Goal: Transaction & Acquisition: Purchase product/service

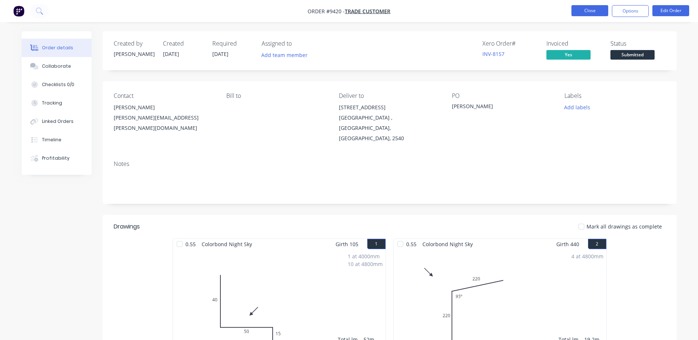
click at [585, 8] on button "Close" at bounding box center [589, 10] width 37 height 11
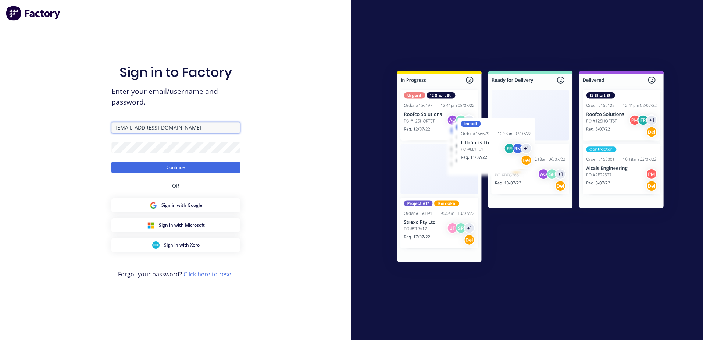
click at [162, 129] on input "[EMAIL_ADDRESS][DOMAIN_NAME]" at bounding box center [175, 127] width 129 height 11
type input "l"
type input "[EMAIL_ADDRESS][DOMAIN_NAME]"
click at [111, 162] on button "Continue" at bounding box center [175, 167] width 129 height 11
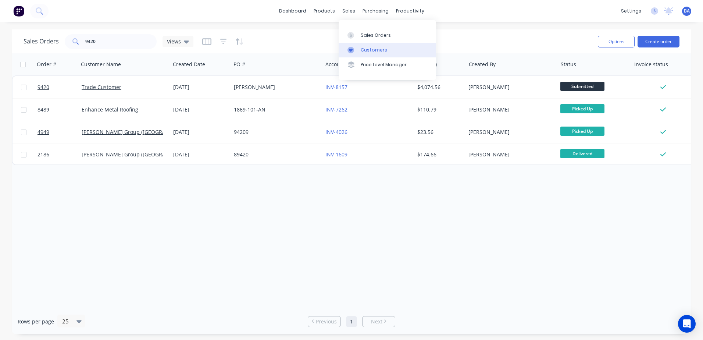
click at [347, 47] on link "Customers" at bounding box center [387, 50] width 97 height 15
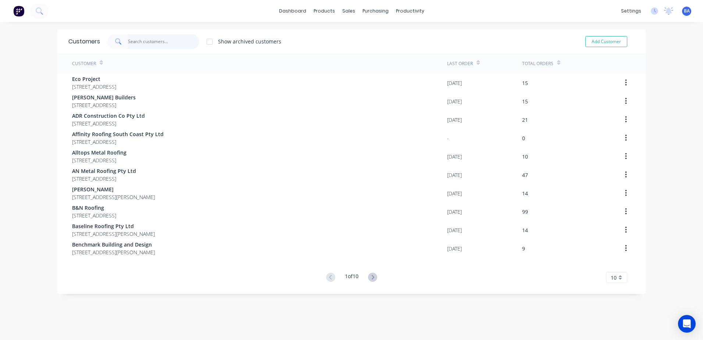
click at [153, 41] on input "text" at bounding box center [164, 41] width 72 height 15
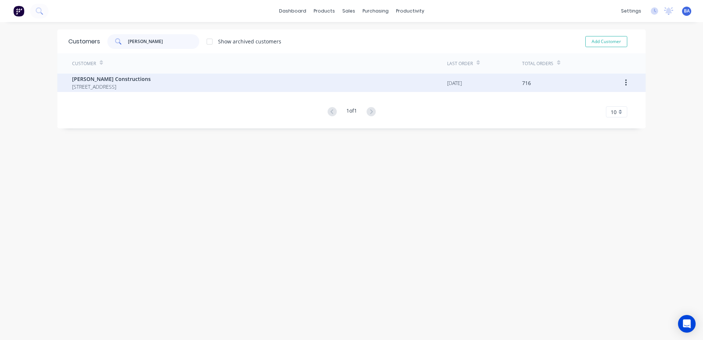
type input "[PERSON_NAME]"
click at [151, 87] on span "[STREET_ADDRESS]" at bounding box center [111, 87] width 79 height 8
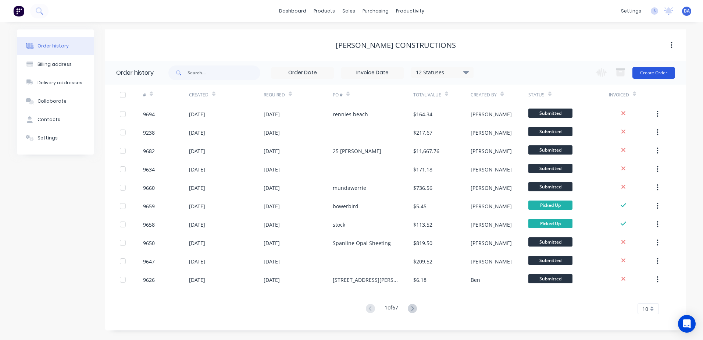
click at [657, 72] on button "Create Order" at bounding box center [654, 73] width 43 height 12
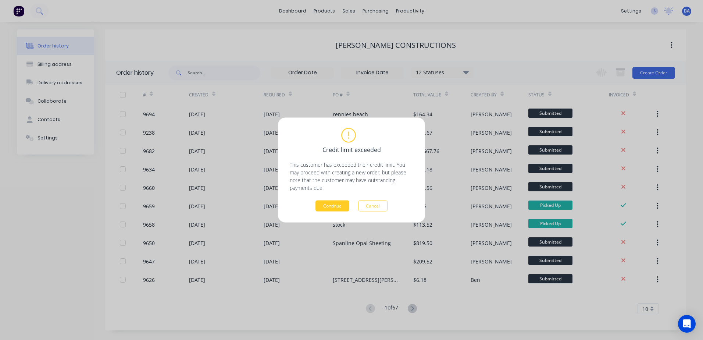
click at [332, 204] on button "Continue" at bounding box center [333, 205] width 34 height 11
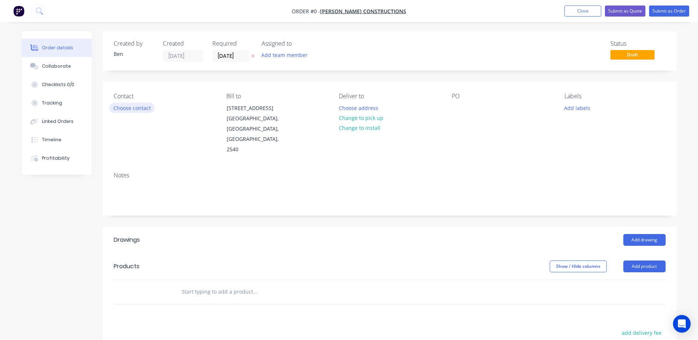
click at [131, 107] on button "Choose contact" at bounding box center [131, 108] width 45 height 10
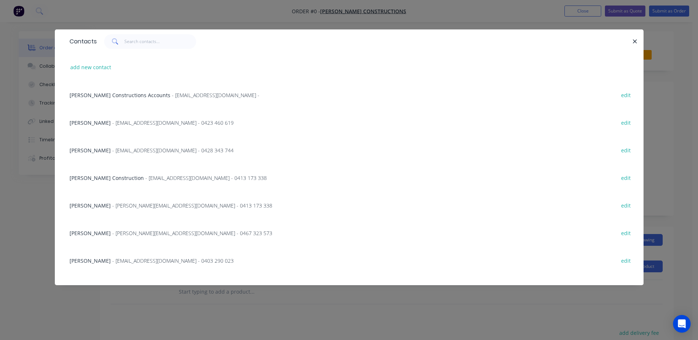
click at [112, 204] on span "- [PERSON_NAME][EMAIL_ADDRESS][DOMAIN_NAME] - 0413 173 338" at bounding box center [192, 205] width 160 height 7
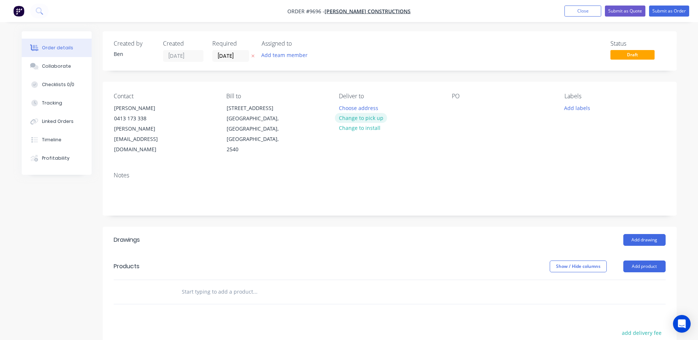
click at [371, 114] on button "Change to pick up" at bounding box center [361, 118] width 52 height 10
click at [455, 106] on div at bounding box center [458, 108] width 12 height 11
click at [639, 234] on button "Add drawing" at bounding box center [644, 240] width 42 height 12
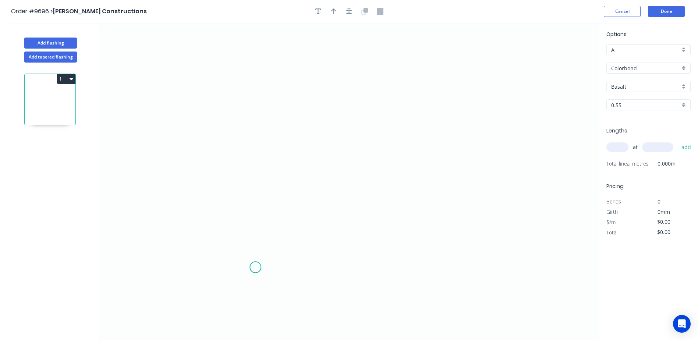
click at [255, 267] on icon "0" at bounding box center [348, 181] width 499 height 317
click at [246, 256] on icon "0" at bounding box center [348, 181] width 499 height 317
click at [248, 114] on icon "0 ?" at bounding box center [348, 181] width 499 height 317
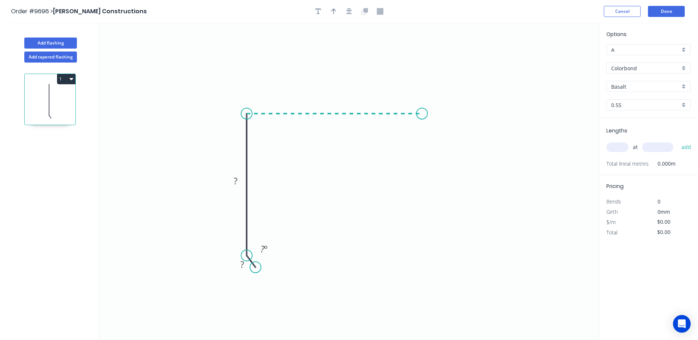
click at [422, 114] on icon "0 ? ? ? º" at bounding box center [348, 181] width 499 height 317
click at [438, 123] on icon "0 ? ? ? ? º" at bounding box center [348, 181] width 499 height 317
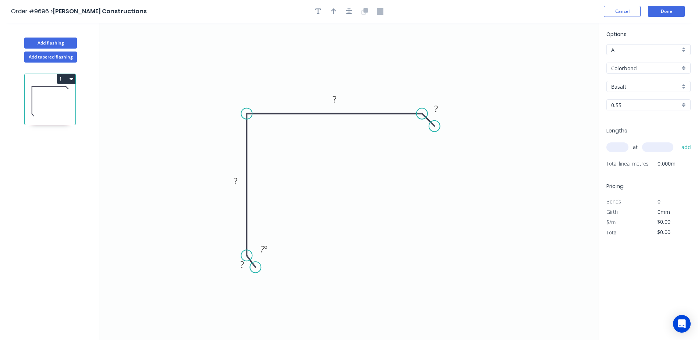
drag, startPoint x: 436, startPoint y: 122, endPoint x: 434, endPoint y: 126, distance: 4.1
click at [434, 126] on circle at bounding box center [434, 126] width 11 height 11
click at [266, 247] on tspan "º" at bounding box center [265, 249] width 3 height 12
click at [231, 181] on rect at bounding box center [235, 182] width 15 height 10
click at [225, 122] on icon "0 10 ? 200 10 160 º" at bounding box center [348, 181] width 499 height 317
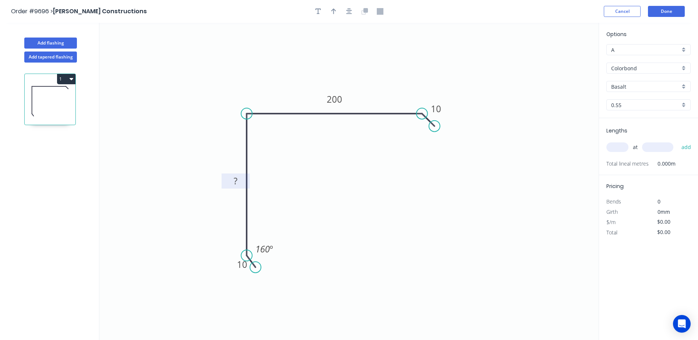
click at [234, 181] on tspan "?" at bounding box center [236, 181] width 4 height 12
click at [225, 99] on icon "0 10 310 200 10 160 º" at bounding box center [348, 181] width 499 height 317
type input "$16.61"
click at [333, 13] on icon "button" at bounding box center [333, 11] width 5 height 6
drag, startPoint x: 532, startPoint y: 58, endPoint x: 272, endPoint y: 66, distance: 259.8
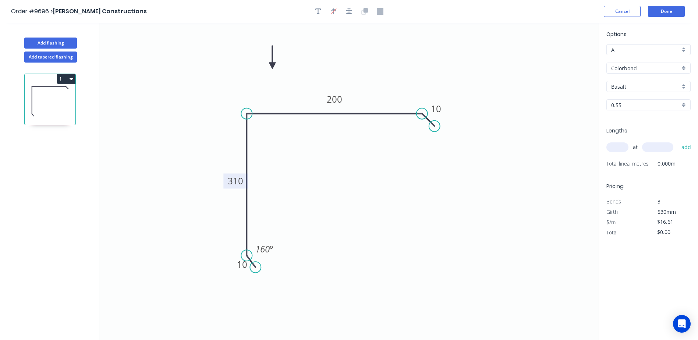
click at [272, 66] on icon at bounding box center [272, 58] width 7 height 24
click at [635, 87] on input "Basalt" at bounding box center [645, 87] width 69 height 8
click at [647, 136] on div "Cottage Green" at bounding box center [647, 137] width 83 height 13
type input "Cottage Green"
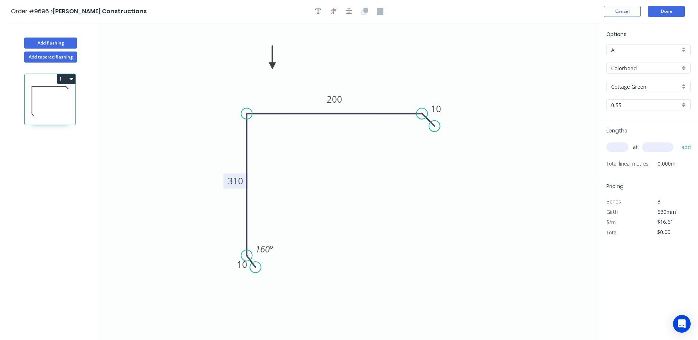
click at [615, 146] on input "text" at bounding box center [617, 147] width 22 height 10
type input "2"
type input "400"
click at [677, 141] on button "add" at bounding box center [685, 147] width 17 height 13
click at [687, 162] on icon "button" at bounding box center [687, 163] width 6 height 6
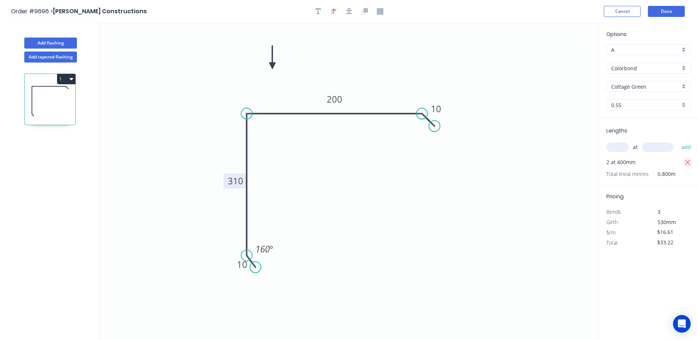
type input "$0.00"
click at [623, 149] on input "text" at bounding box center [617, 147] width 22 height 10
type input "2"
type input "4000"
click at [677, 141] on button "add" at bounding box center [685, 147] width 17 height 13
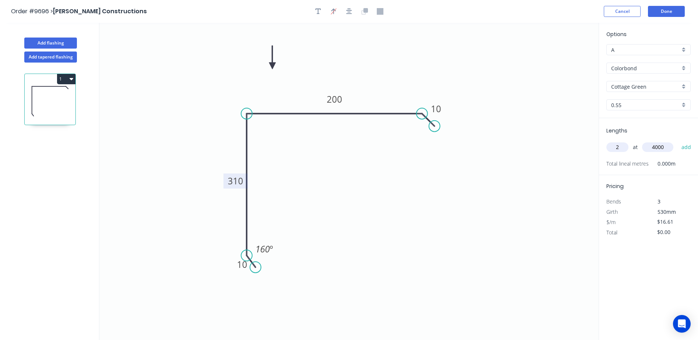
type input "$132.88"
click at [432, 136] on circle at bounding box center [431, 136] width 11 height 11
drag, startPoint x: 416, startPoint y: 106, endPoint x: 420, endPoint y: 17, distance: 89.1
click at [417, 116] on icon "0 10 310 200 10 160 º ? º" at bounding box center [348, 181] width 499 height 317
drag, startPoint x: 421, startPoint y: 114, endPoint x: 420, endPoint y: 122, distance: 7.8
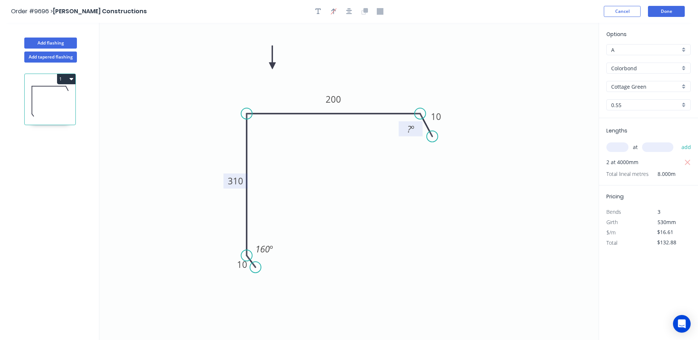
click at [420, 124] on g "? º" at bounding box center [412, 122] width 27 height 28
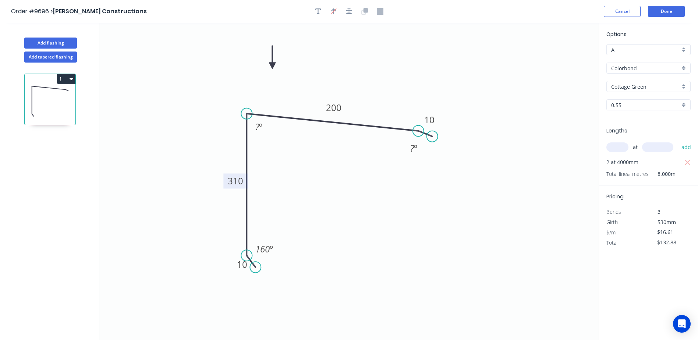
drag, startPoint x: 418, startPoint y: 111, endPoint x: 418, endPoint y: 131, distance: 19.5
click at [418, 131] on circle at bounding box center [418, 130] width 11 height 11
drag, startPoint x: 433, startPoint y: 136, endPoint x: 428, endPoint y: 143, distance: 8.7
click at [428, 143] on circle at bounding box center [427, 142] width 11 height 11
click at [412, 144] on tspan "º" at bounding box center [411, 146] width 3 height 12
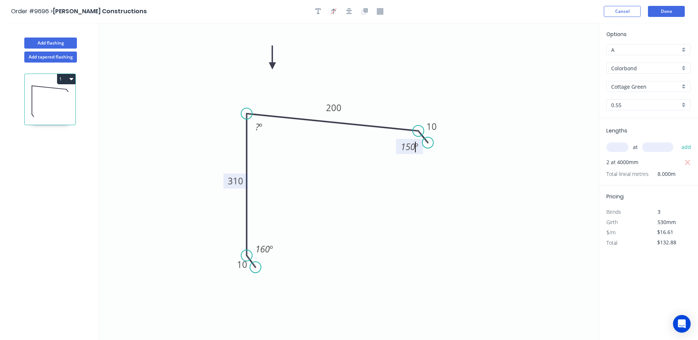
drag, startPoint x: 381, startPoint y: 202, endPoint x: 312, endPoint y: 189, distance: 69.9
click at [380, 202] on icon "0 10 310 200 10 160 º ? º 150 º" at bounding box center [348, 181] width 499 height 317
click at [266, 251] on tspan "160" at bounding box center [262, 249] width 14 height 12
click at [322, 204] on icon "0 10 310 200 10 150 º ? º 150 º" at bounding box center [348, 181] width 499 height 317
click at [257, 126] on tspan "?" at bounding box center [257, 127] width 4 height 12
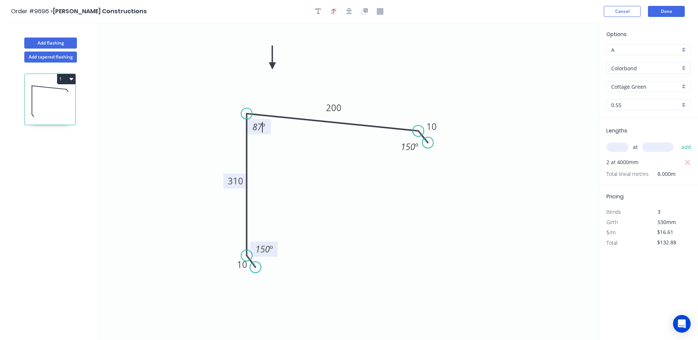
click at [281, 140] on icon "0 10 310 200 10 150 º 87 º 150 º" at bounding box center [348, 181] width 499 height 317
click at [652, 10] on button "Done" at bounding box center [666, 11] width 37 height 11
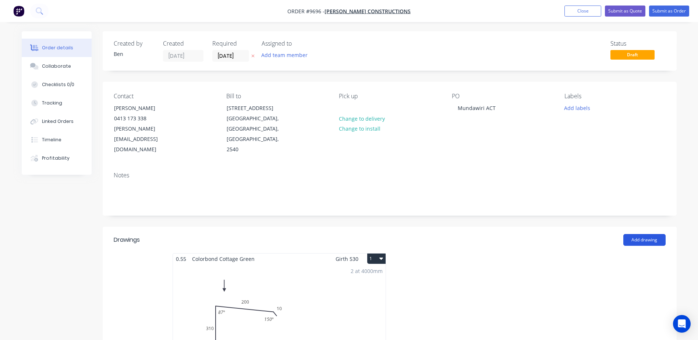
click at [650, 234] on button "Add drawing" at bounding box center [644, 240] width 42 height 12
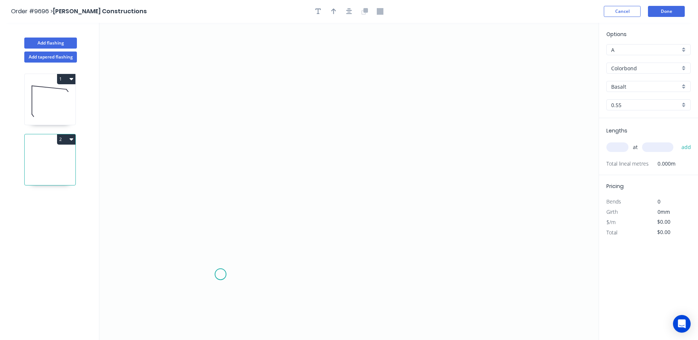
click at [220, 274] on icon "0" at bounding box center [348, 181] width 499 height 317
click at [206, 286] on icon "0" at bounding box center [348, 181] width 499 height 317
click at [206, 129] on icon at bounding box center [206, 207] width 0 height 157
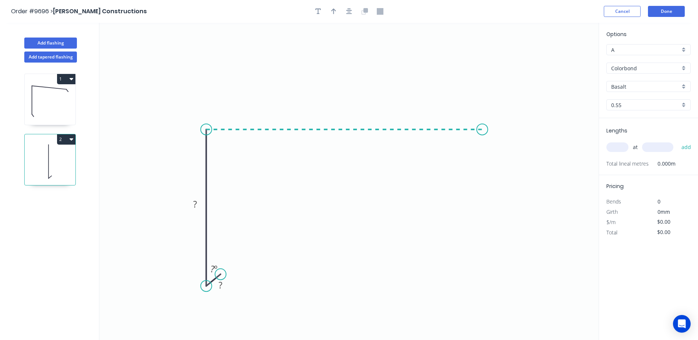
click at [482, 130] on icon "0 ? ? ? º" at bounding box center [348, 181] width 499 height 317
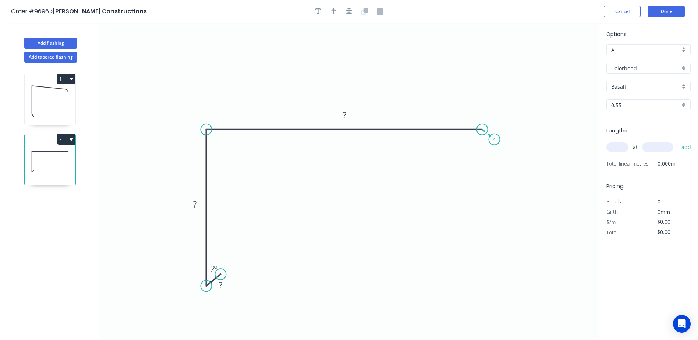
click at [494, 139] on icon "0 ? ? ? ? º" at bounding box center [348, 181] width 499 height 317
click at [501, 124] on rect at bounding box center [495, 123] width 15 height 10
click at [199, 204] on tspan "25" at bounding box center [195, 204] width 10 height 12
click at [311, 225] on icon "0 10 250 200 10 45 º ? º" at bounding box center [348, 181] width 499 height 317
type input "$14.75"
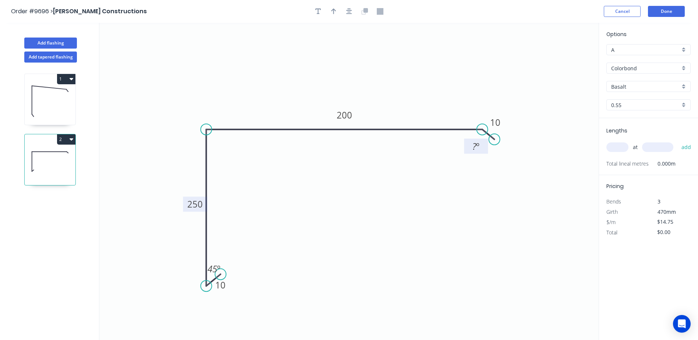
click at [478, 145] on tspan "º" at bounding box center [477, 146] width 3 height 12
click at [381, 178] on icon "0 10 250 200 10 45 º 150 º" at bounding box center [348, 181] width 499 height 317
click at [333, 15] on button "button" at bounding box center [333, 11] width 11 height 11
drag, startPoint x: 560, startPoint y: 57, endPoint x: 338, endPoint y: 73, distance: 223.0
click at [338, 73] on icon at bounding box center [337, 65] width 7 height 24
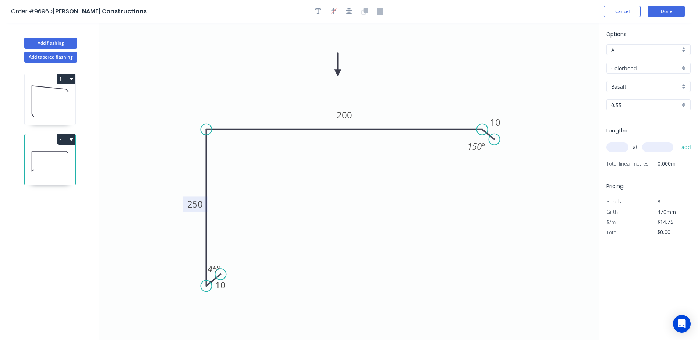
click at [640, 86] on input "Basalt" at bounding box center [645, 87] width 69 height 8
click at [632, 149] on div "Cottage Green" at bounding box center [647, 152] width 83 height 13
type input "Cottage Green"
click at [616, 148] on input "text" at bounding box center [617, 147] width 22 height 10
type input "1"
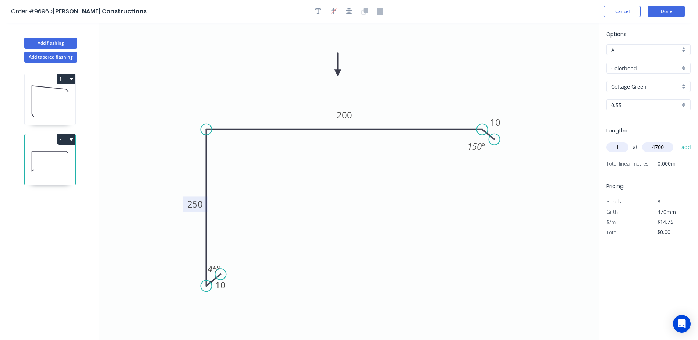
type input "4700"
click at [677, 141] on button "add" at bounding box center [685, 147] width 17 height 13
type input "$69.33"
type input "1"
type input "5700"
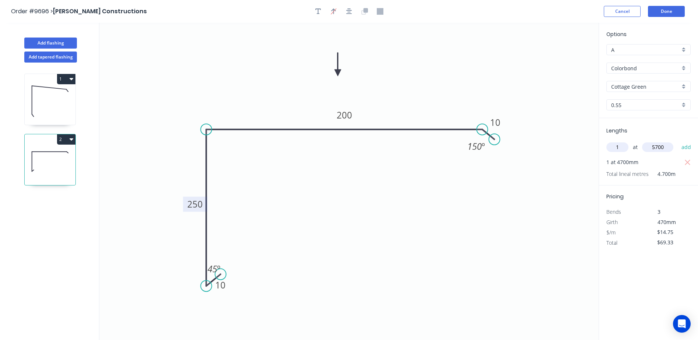
click at [677, 141] on button "add" at bounding box center [685, 147] width 17 height 13
type input "$153.40"
type input "1"
type input "2400"
click at [677, 141] on button "add" at bounding box center [685, 147] width 17 height 13
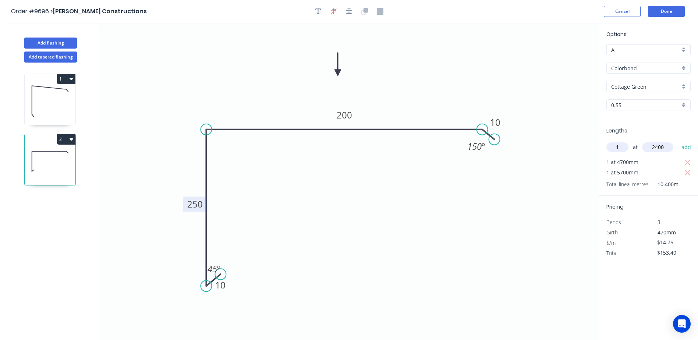
type input "$188.80"
click at [662, 12] on button "Done" at bounding box center [666, 11] width 37 height 11
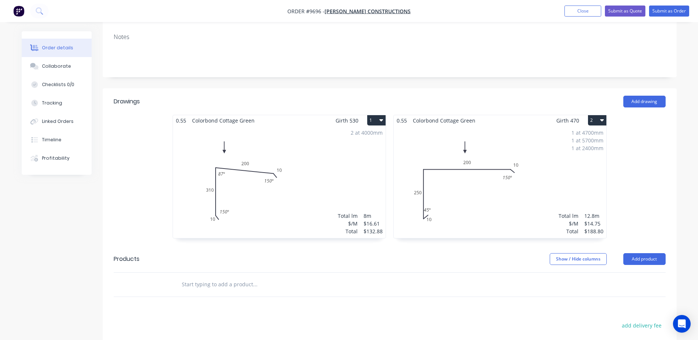
scroll to position [184, 0]
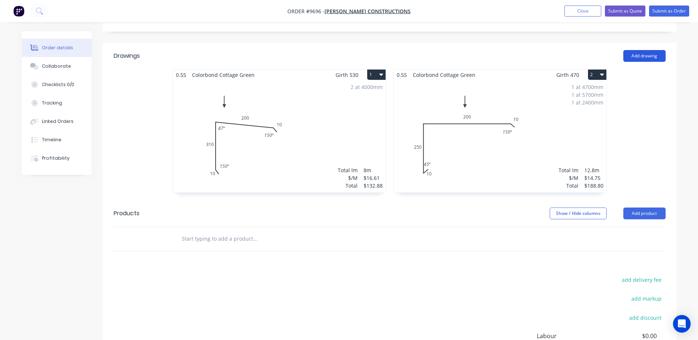
click at [643, 50] on button "Add drawing" at bounding box center [644, 56] width 42 height 12
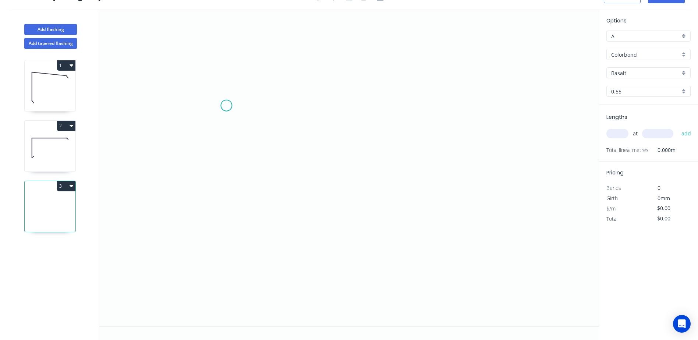
click at [226, 105] on icon "0" at bounding box center [348, 167] width 499 height 317
click at [214, 115] on icon "0" at bounding box center [348, 167] width 499 height 317
drag, startPoint x: 206, startPoint y: 263, endPoint x: 243, endPoint y: 261, distance: 36.8
click at [207, 263] on icon "0 ?" at bounding box center [348, 167] width 499 height 317
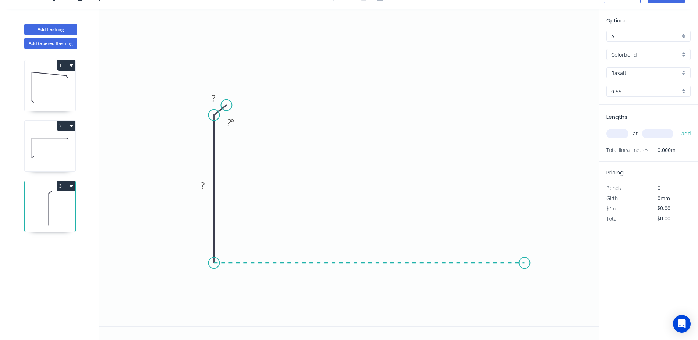
click at [524, 266] on icon "0 ? ? ? º" at bounding box center [348, 167] width 499 height 317
click at [524, 266] on circle at bounding box center [524, 262] width 11 height 11
click at [524, 264] on circle at bounding box center [524, 262] width 11 height 11
click at [537, 271] on icon "0 ? ? ? ? º" at bounding box center [348, 167] width 499 height 317
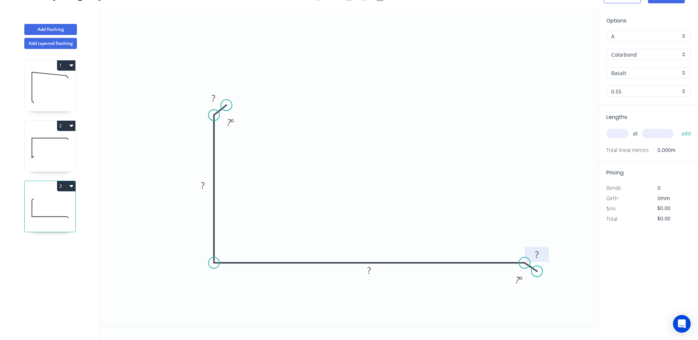
click at [536, 255] on tspan "?" at bounding box center [537, 254] width 4 height 12
click at [481, 117] on icon "0 10 100 250 ? 120 º 150 º" at bounding box center [348, 167] width 499 height 317
drag, startPoint x: 530, startPoint y: 284, endPoint x: 524, endPoint y: 280, distance: 7.7
click at [524, 280] on rect at bounding box center [512, 275] width 27 height 15
click at [537, 255] on tspan "?" at bounding box center [537, 254] width 4 height 12
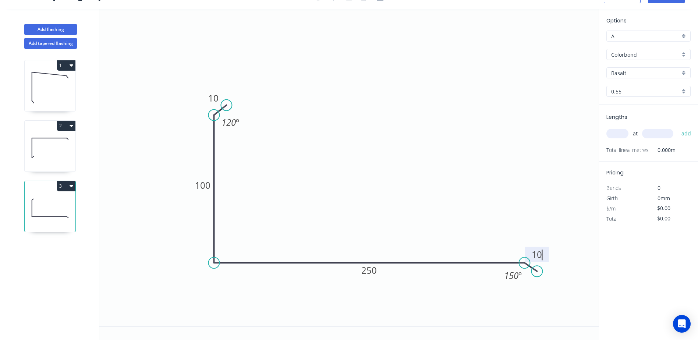
click at [532, 189] on icon "0 10 100 250 10 120 º 150 º" at bounding box center [348, 167] width 499 height 317
type input "$12.45"
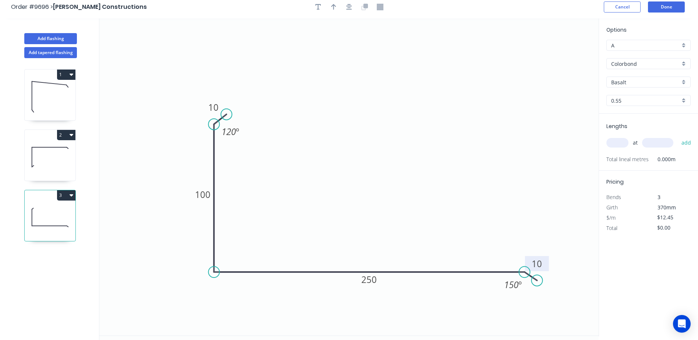
scroll to position [0, 0]
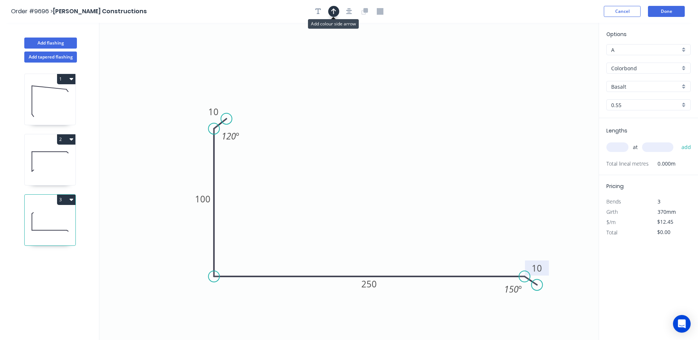
click at [333, 10] on icon "button" at bounding box center [333, 11] width 5 height 6
drag, startPoint x: 562, startPoint y: 56, endPoint x: 369, endPoint y: 175, distance: 227.1
click at [369, 175] on icon at bounding box center [368, 167] width 7 height 24
click at [633, 88] on input "Basalt" at bounding box center [645, 87] width 69 height 8
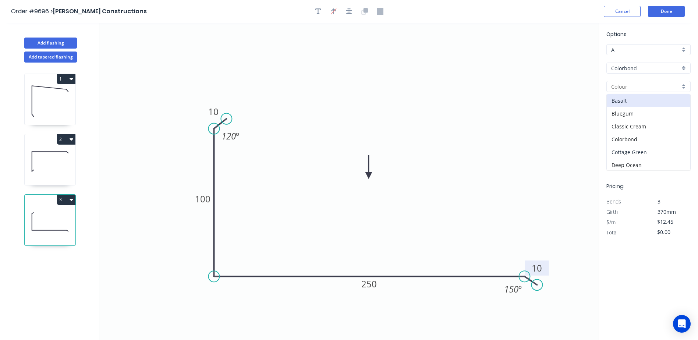
click at [635, 150] on div "Cottage Green" at bounding box center [647, 152] width 83 height 13
type input "Cottage Green"
click at [614, 149] on input "text" at bounding box center [617, 147] width 22 height 10
type input "1"
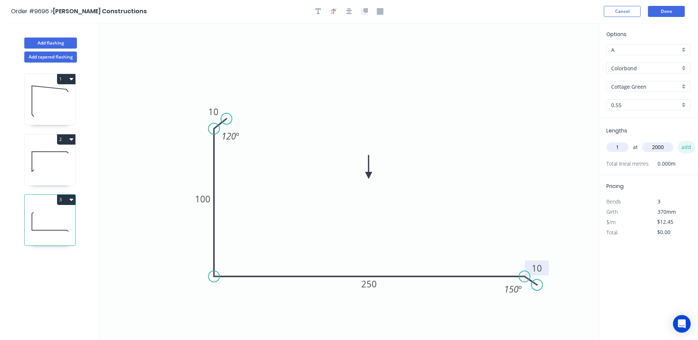
type input "2000"
click at [683, 147] on button "add" at bounding box center [685, 147] width 17 height 13
type input "$24.90"
click at [655, 13] on button "Done" at bounding box center [666, 11] width 37 height 11
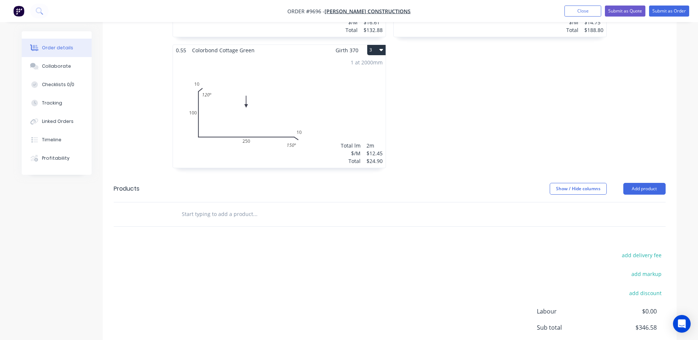
scroll to position [368, 0]
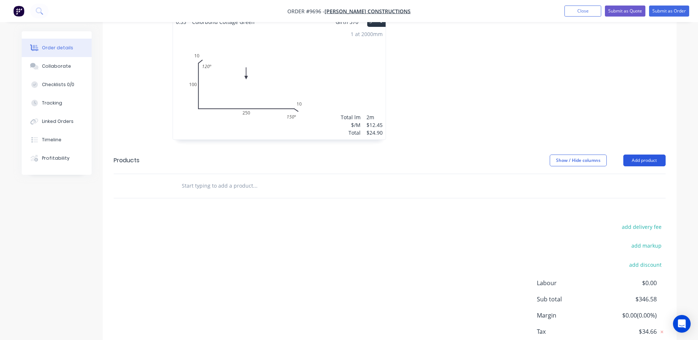
click at [643, 154] on button "Add product" at bounding box center [644, 160] width 42 height 12
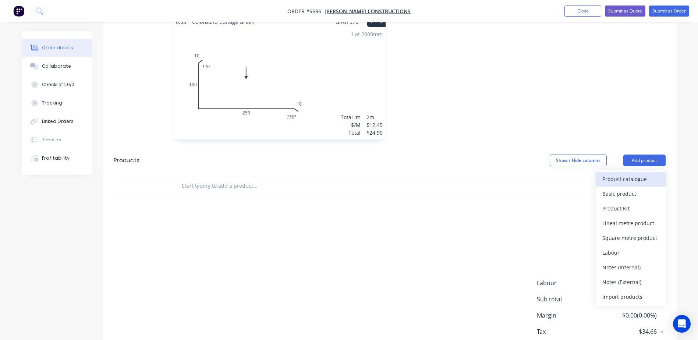
click at [634, 174] on div "Product catalogue" at bounding box center [630, 179] width 57 height 11
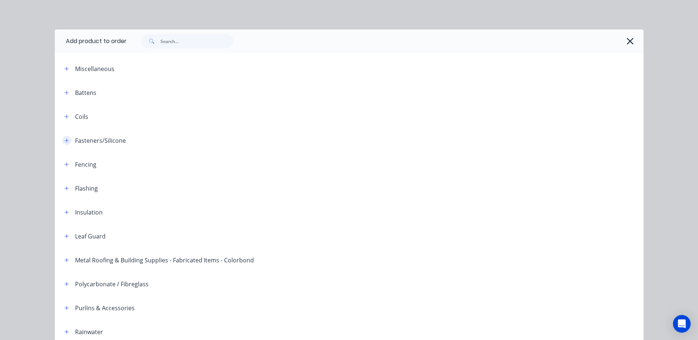
click at [64, 138] on icon "button" at bounding box center [66, 140] width 4 height 5
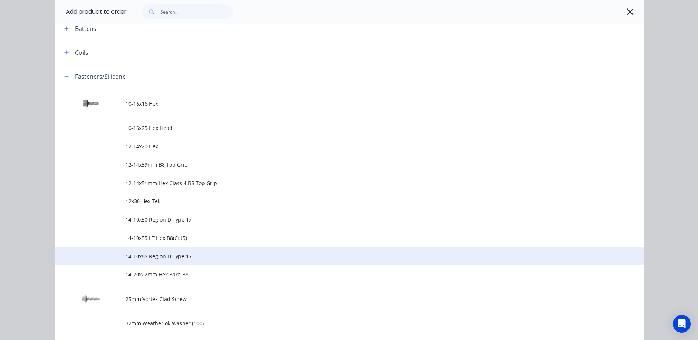
scroll to position [184, 0]
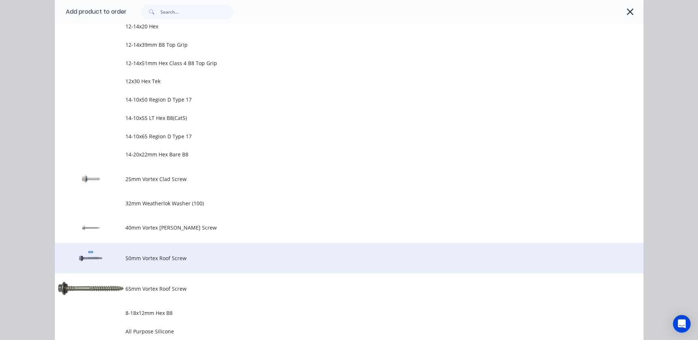
click at [147, 254] on td "50mm Vortex Roof Screw" at bounding box center [384, 258] width 518 height 31
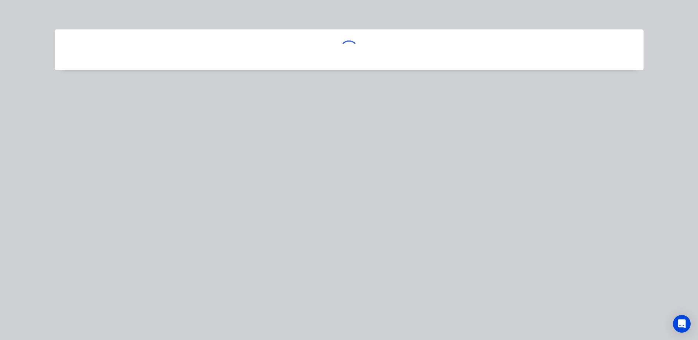
scroll to position [0, 0]
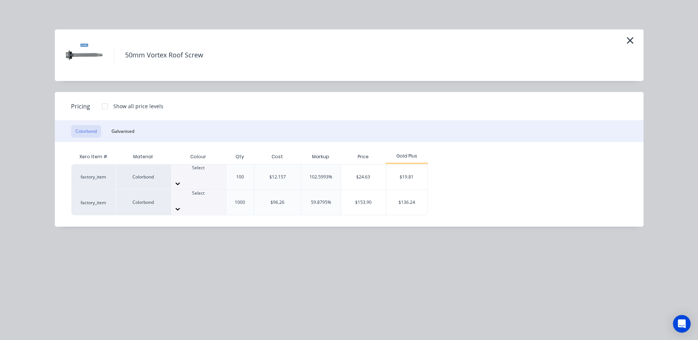
click at [181, 180] on icon at bounding box center [177, 183] width 7 height 7
click at [393, 173] on div "$19.81" at bounding box center [407, 176] width 42 height 25
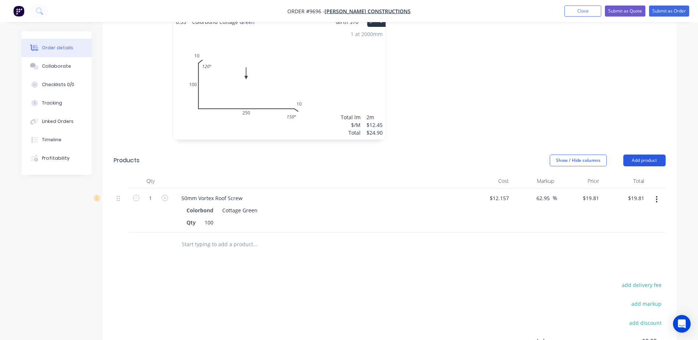
click at [636, 154] on button "Add product" at bounding box center [644, 160] width 42 height 12
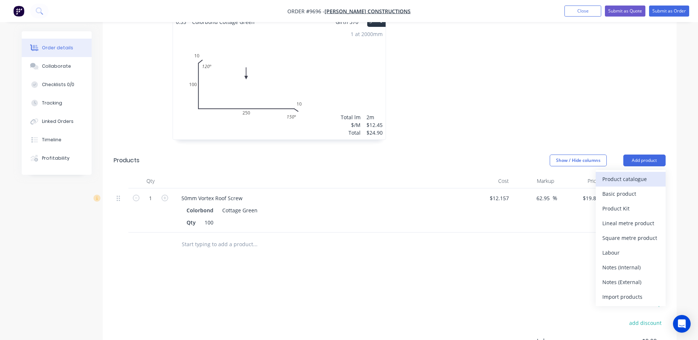
click at [616, 174] on div "Product catalogue" at bounding box center [630, 179] width 57 height 11
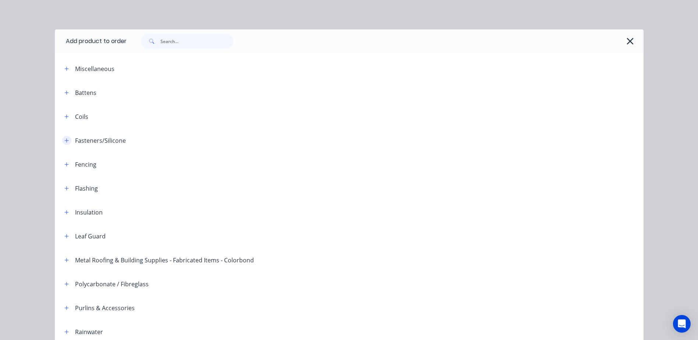
click at [65, 139] on icon "button" at bounding box center [66, 140] width 4 height 5
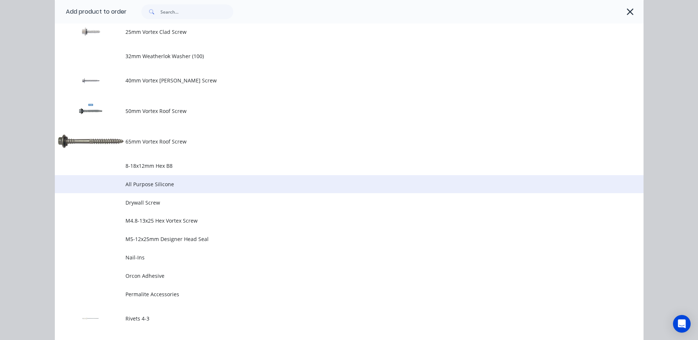
scroll to position [552, 0]
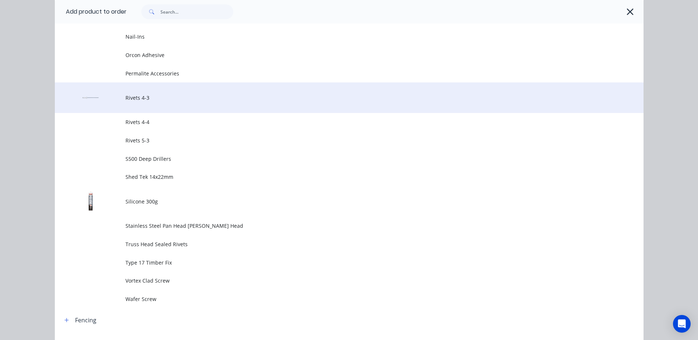
click at [143, 100] on span "Rivets 4-3" at bounding box center [332, 98] width 414 height 8
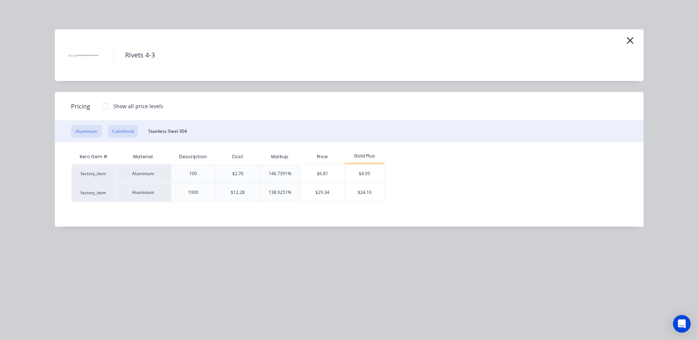
click at [128, 132] on button "Colorbond" at bounding box center [123, 131] width 30 height 13
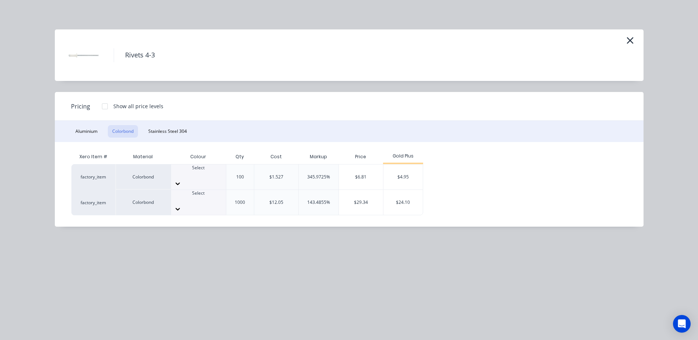
click at [181, 180] on icon at bounding box center [177, 183] width 7 height 7
drag, startPoint x: 209, startPoint y: 249, endPoint x: 209, endPoint y: 227, distance: 22.1
click at [407, 171] on div "$4.95" at bounding box center [402, 176] width 39 height 25
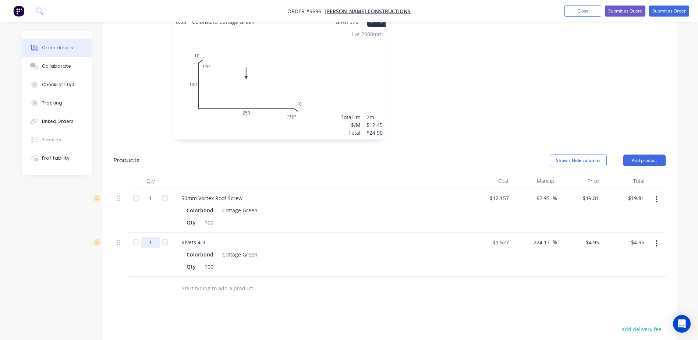
click at [160, 237] on input "1" at bounding box center [150, 242] width 19 height 11
click at [164, 239] on icon "button" at bounding box center [164, 242] width 7 height 7
type input "2"
type input "$9.90"
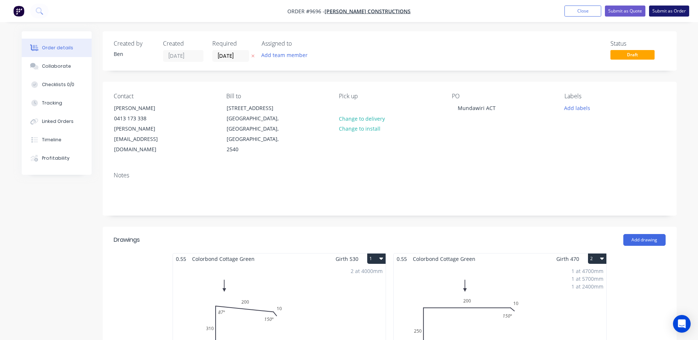
click at [666, 10] on button "Submit as Order" at bounding box center [669, 11] width 40 height 11
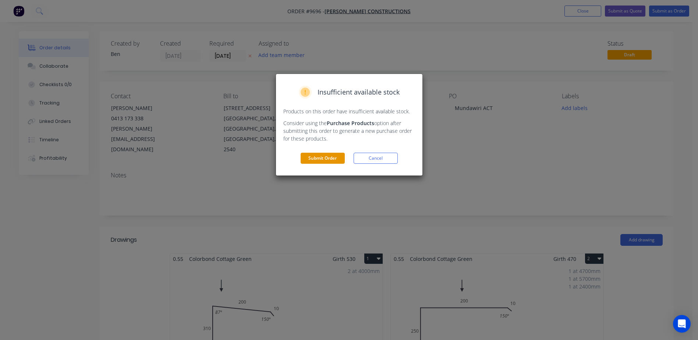
click at [316, 156] on button "Submit Order" at bounding box center [322, 158] width 44 height 11
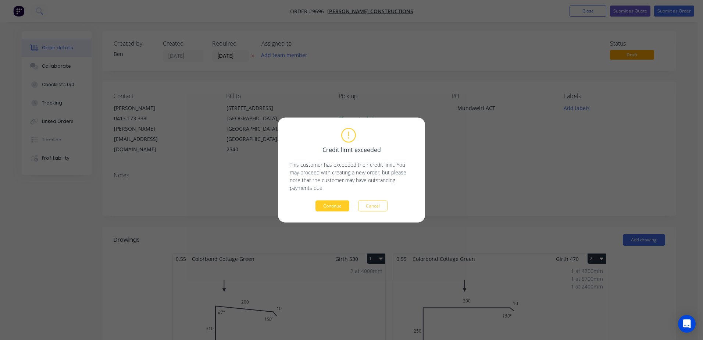
click at [332, 203] on button "Continue" at bounding box center [333, 205] width 34 height 11
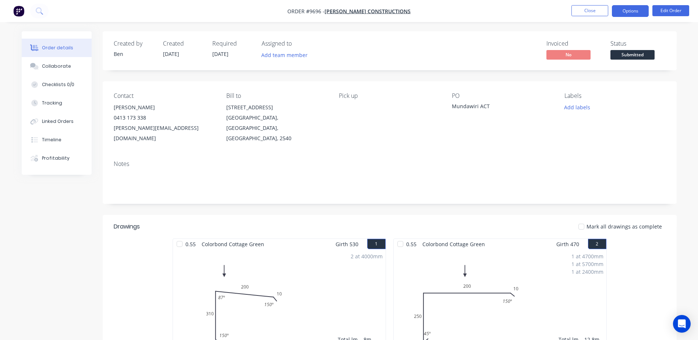
click at [620, 8] on button "Options" at bounding box center [630, 11] width 37 height 12
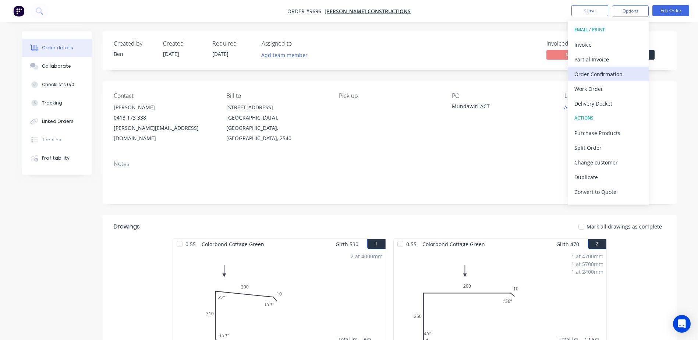
click at [607, 72] on div "Order Confirmation" at bounding box center [608, 74] width 68 height 11
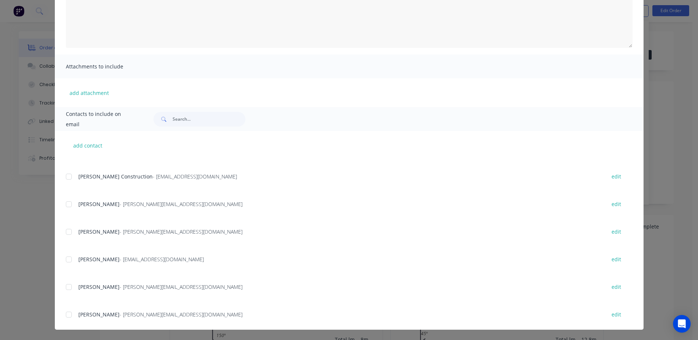
scroll to position [74, 0]
click at [66, 202] on div at bounding box center [68, 201] width 15 height 15
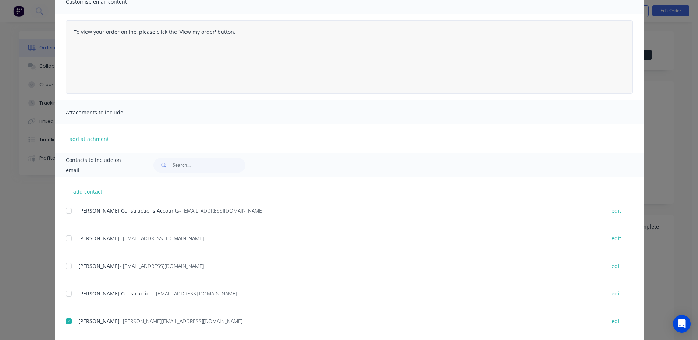
scroll to position [0, 0]
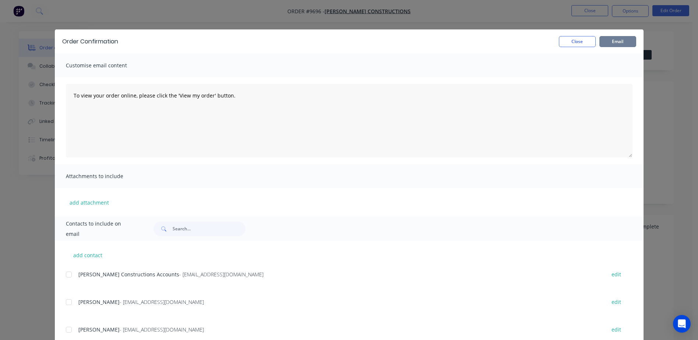
click at [614, 39] on button "Email" at bounding box center [617, 41] width 37 height 11
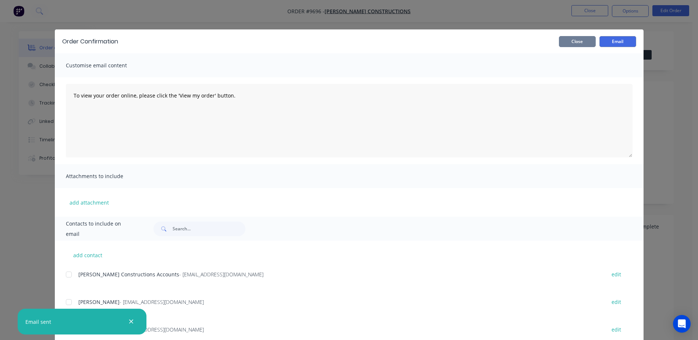
click at [579, 40] on button "Close" at bounding box center [577, 41] width 37 height 11
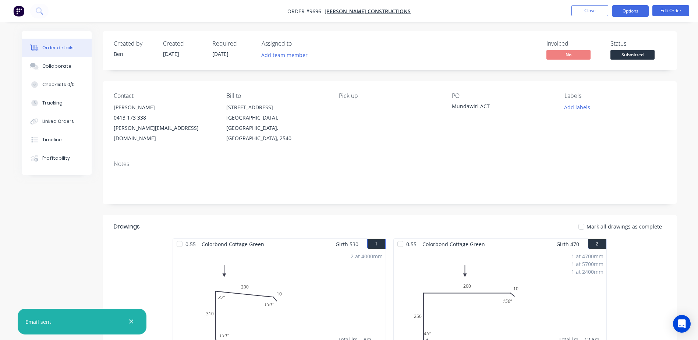
click at [631, 10] on button "Options" at bounding box center [630, 11] width 37 height 12
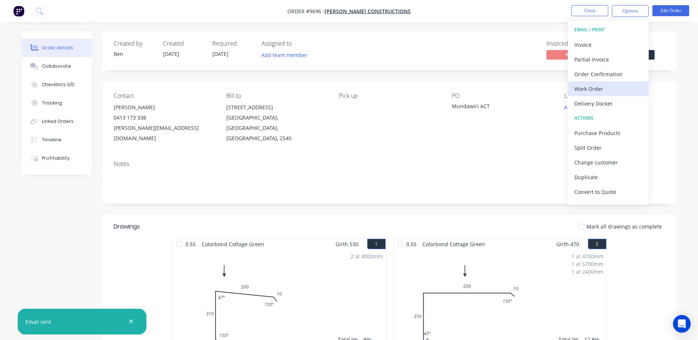
click at [600, 85] on div "Work Order" at bounding box center [608, 88] width 68 height 11
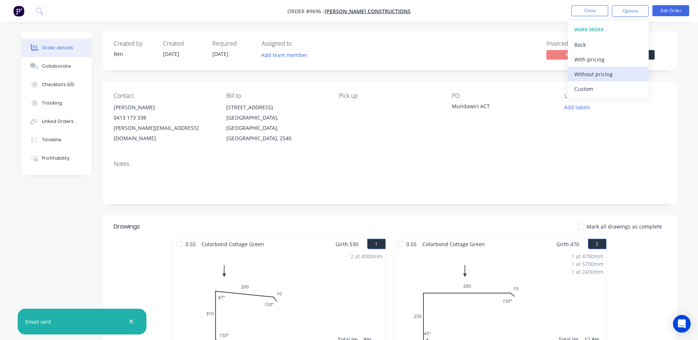
click at [603, 75] on div "Without pricing" at bounding box center [608, 74] width 68 height 11
